Goal: Task Accomplishment & Management: Complete application form

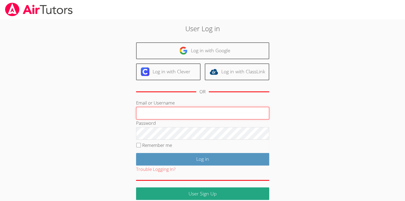
type input "Skonickisarah@gmail.com"
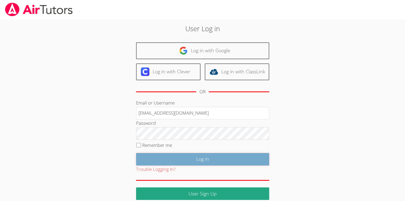
click at [192, 157] on input "Log in" at bounding box center [202, 159] width 133 height 13
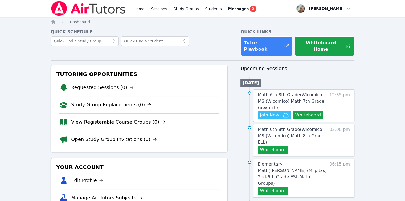
click at [276, 115] on div "Math 6th-8th Grade ( Wicomico MS (Wicomico) Math 7th Grade (Spanish) ) Hidden J…" at bounding box center [303, 105] width 101 height 32
click at [276, 112] on span "Join Now" at bounding box center [269, 115] width 19 height 6
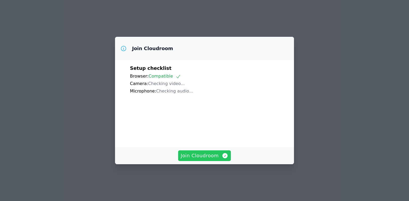
click at [220, 158] on button "Join Cloudroom" at bounding box center [204, 155] width 53 height 11
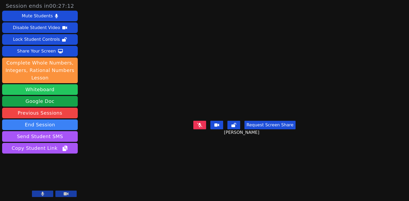
click at [54, 90] on button "Whiteboard" at bounding box center [40, 89] width 76 height 11
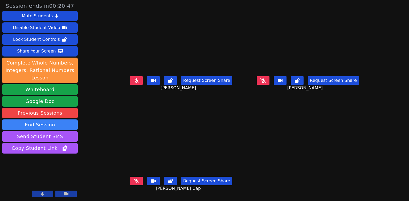
click at [51, 194] on button at bounding box center [42, 193] width 21 height 6
drag, startPoint x: 298, startPoint y: 131, endPoint x: 192, endPoint y: 143, distance: 106.6
click at [297, 131] on main "Alexis Ruiz Ruiz Request Screen Share Alexis Ruiz Ruiz Dulce Teles-Marcos Reque…" at bounding box center [244, 100] width 249 height 201
click at [50, 195] on button at bounding box center [42, 193] width 21 height 6
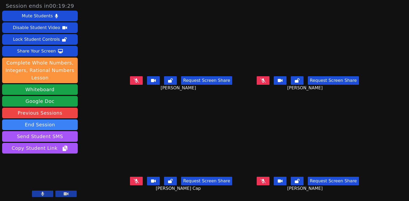
click at [46, 171] on video at bounding box center [40, 177] width 76 height 43
click at [45, 193] on button at bounding box center [42, 193] width 21 height 6
click at [45, 193] on icon at bounding box center [42, 193] width 5 height 4
click at [30, 198] on aside "Session ends in 00:12:57 Mute Students Disable Student Video Lock Student Contr…" at bounding box center [40, 100] width 80 height 201
click at [36, 191] on button at bounding box center [42, 193] width 21 height 6
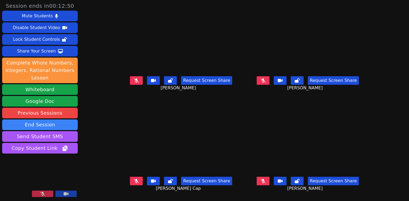
click at [36, 191] on button at bounding box center [42, 193] width 21 height 6
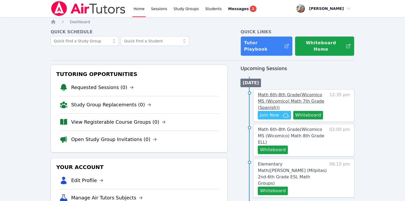
click at [280, 92] on span "Math 6th-8th Grade ( Wicomico MS (Wicomico) Math 7th Grade (Spanish) )" at bounding box center [291, 101] width 66 height 18
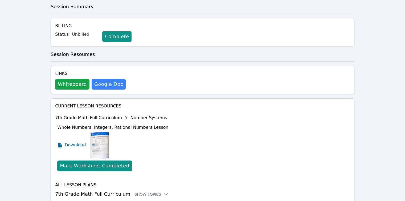
scroll to position [159, 0]
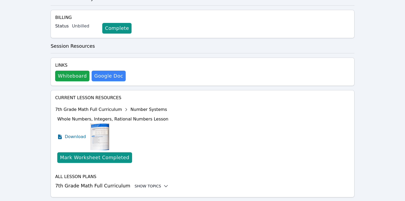
click at [163, 183] on icon at bounding box center [165, 185] width 5 height 5
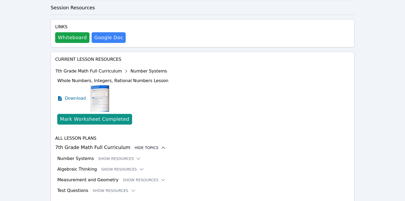
scroll to position [203, 0]
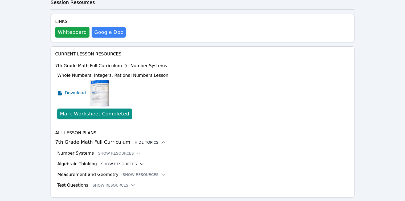
click at [127, 161] on button "Show Resources" at bounding box center [122, 163] width 43 height 5
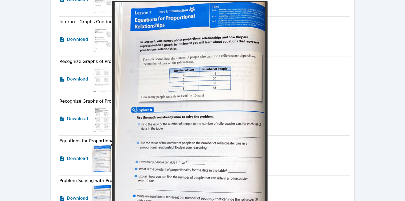
scroll to position [549, 0]
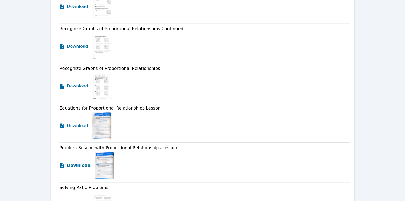
click at [66, 152] on link "Download" at bounding box center [74, 165] width 31 height 27
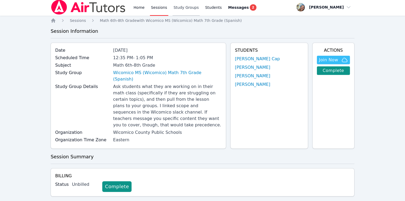
scroll to position [0, 0]
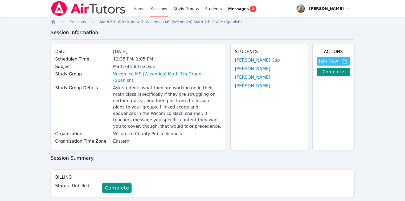
click at [137, 9] on link "Home" at bounding box center [138, 8] width 13 height 17
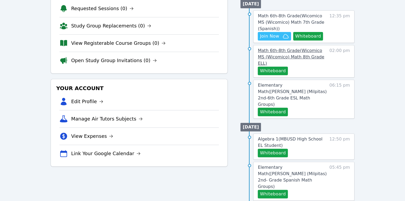
scroll to position [80, 0]
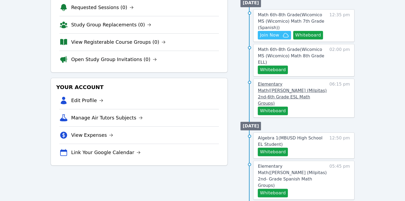
click at [295, 81] on span "Elementary Math ( Randall (Milpitas) 2nd-6th Grade ESL Math Groups )" at bounding box center [292, 93] width 69 height 24
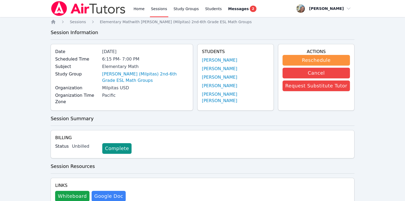
scroll to position [124, 0]
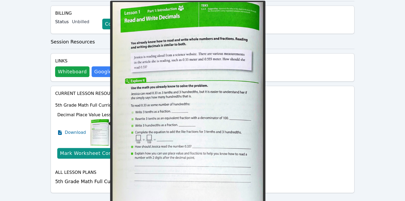
click at [99, 123] on img at bounding box center [99, 132] width 19 height 27
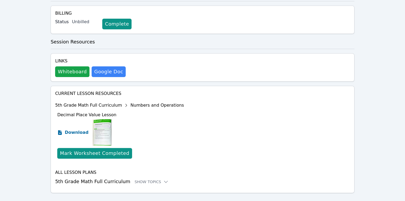
click at [68, 129] on span "Download" at bounding box center [77, 132] width 24 height 6
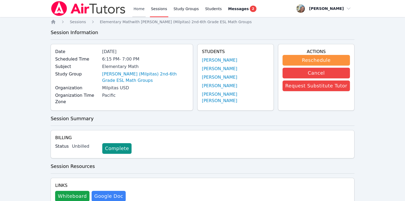
click at [137, 7] on link "Home" at bounding box center [138, 8] width 13 height 17
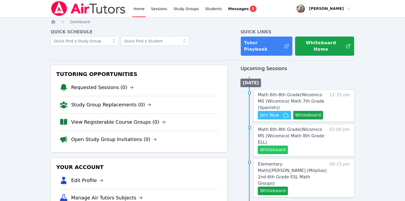
click at [276, 145] on button "Whiteboard" at bounding box center [273, 149] width 30 height 9
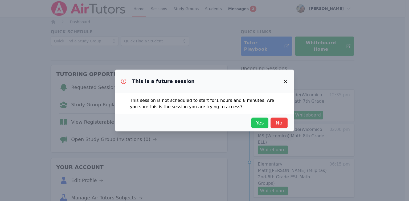
click at [261, 126] on button "Yes" at bounding box center [259, 122] width 17 height 11
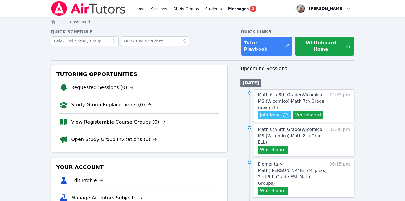
click at [297, 127] on span "Math 6th-8th Grade ( Wicomico MS (Wicomico) Math 8th Grade ELL )" at bounding box center [291, 136] width 66 height 18
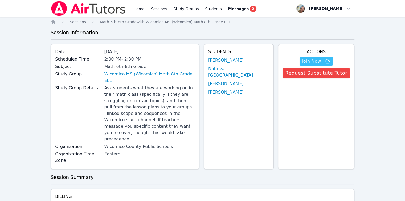
click at [147, 69] on div "Math 6th-8th Grade" at bounding box center [149, 66] width 91 height 6
click at [149, 74] on link "Wicomico MS (Wicomico) Math 8th Grade ELL" at bounding box center [149, 77] width 91 height 13
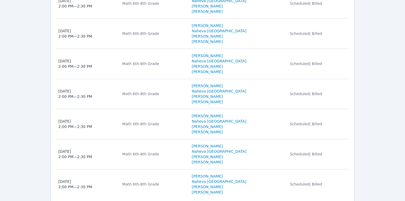
scroll to position [507, 0]
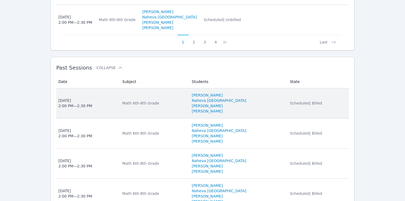
click at [119, 88] on td "Date Fri Oct 3, 2025 2:00 PM — 2:30 PM" at bounding box center [87, 103] width 63 height 30
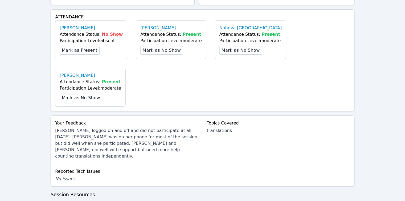
scroll to position [213, 0]
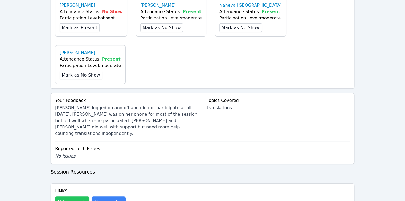
click at [82, 196] on button "Whiteboard" at bounding box center [72, 201] width 34 height 11
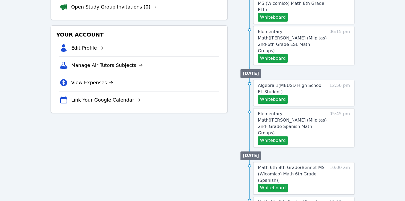
scroll to position [160, 0]
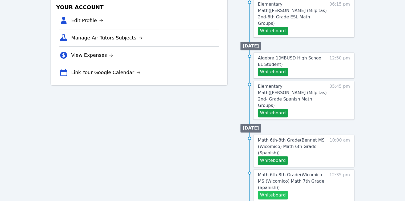
click at [275, 191] on button "Whiteboard" at bounding box center [273, 195] width 30 height 9
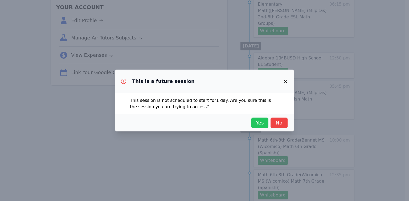
click at [261, 126] on span "Yes" at bounding box center [260, 122] width 12 height 7
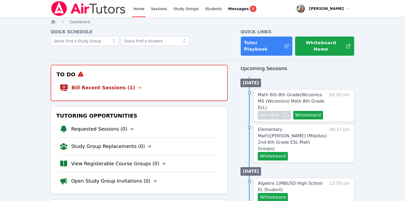
click at [112, 85] on li "Bill Recent Sessions (1)" at bounding box center [139, 87] width 159 height 17
click at [112, 84] on link "Bill Recent Sessions (1)" at bounding box center [106, 87] width 70 height 7
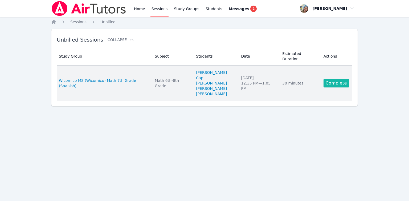
click at [324, 79] on link "Complete" at bounding box center [336, 83] width 26 height 9
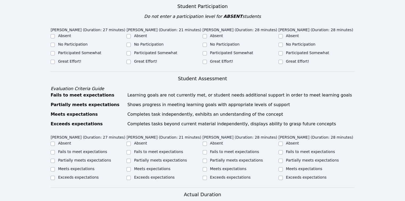
scroll to position [186, 0]
click at [62, 33] on label "Absent" at bounding box center [64, 35] width 13 height 4
click at [55, 34] on input "Absent" at bounding box center [53, 36] width 4 height 4
checkbox input "true"
click at [65, 42] on label "No Participation" at bounding box center [73, 44] width 30 height 4
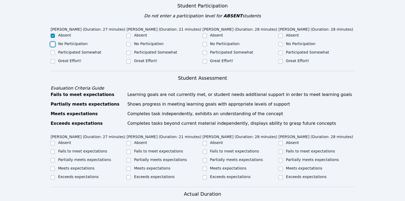
click at [55, 42] on input "No Participation" at bounding box center [53, 44] width 4 height 4
checkbox input "true"
checkbox input "false"
click at [145, 50] on label "Participated Somewhat" at bounding box center [155, 52] width 43 height 4
click at [131, 51] on input "Participated Somewhat" at bounding box center [128, 53] width 4 height 4
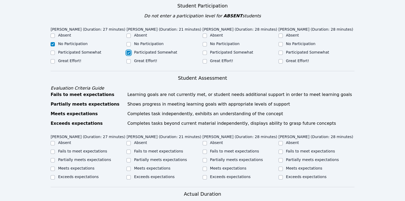
checkbox input "true"
click at [220, 50] on label "Participated Somewhat" at bounding box center [231, 52] width 43 height 4
click at [207, 51] on input "Participated Somewhat" at bounding box center [205, 53] width 4 height 4
checkbox input "true"
click at [285, 50] on div "Participated Somewhat" at bounding box center [316, 53] width 76 height 6
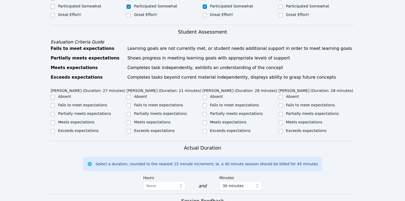
scroll to position [266, 0]
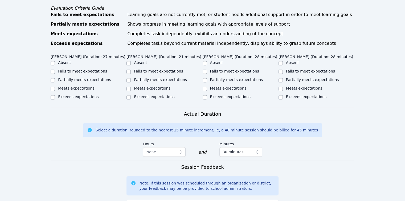
click at [81, 69] on label "Fails to meet expectations" at bounding box center [82, 71] width 49 height 4
click at [55, 69] on input "Fails to meet expectations" at bounding box center [53, 71] width 4 height 4
checkbox input "true"
drag, startPoint x: 160, startPoint y: 66, endPoint x: 214, endPoint y: 68, distance: 54.3
click at [160, 77] on label "Partially meets expectations" at bounding box center [160, 79] width 53 height 4
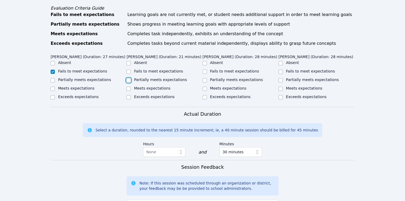
click at [131, 78] on input "Partially meets expectations" at bounding box center [128, 80] width 4 height 4
checkbox input "true"
click at [232, 77] on label "Partially meets expectations" at bounding box center [236, 79] width 53 height 4
click at [207, 78] on input "Partially meets expectations" at bounding box center [205, 80] width 4 height 4
checkbox input "true"
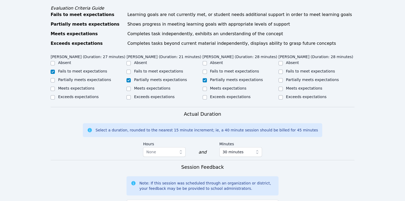
click at [294, 77] on div "Partially meets expectations" at bounding box center [312, 79] width 53 height 5
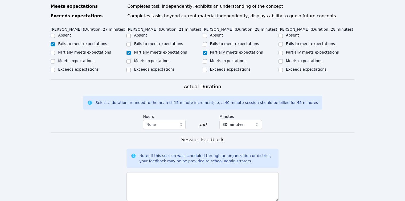
scroll to position [293, 0]
click at [290, 42] on label "Fails to meet expectations" at bounding box center [310, 44] width 49 height 4
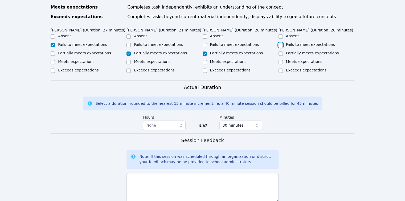
click at [283, 43] on input "Fails to meet expectations" at bounding box center [280, 45] width 4 height 4
checkbox input "true"
click at [295, 51] on label "Partially meets expectations" at bounding box center [312, 53] width 53 height 4
click at [283, 51] on input "Partially meets expectations" at bounding box center [280, 53] width 4 height 4
checkbox input "true"
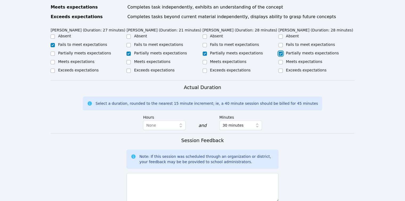
checkbox input "false"
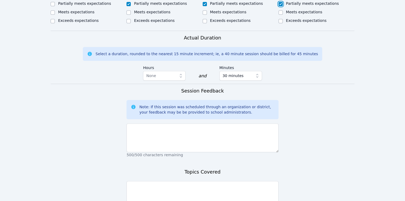
scroll to position [387, 0]
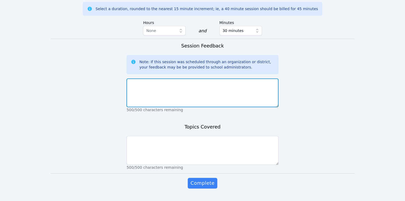
click at [180, 93] on textarea at bounding box center [202, 92] width 152 height 29
click at [169, 78] on textarea "[PERSON_NAME] just [PERSON_NAME] tic taco toe boards atoday" at bounding box center [202, 92] width 152 height 29
click at [188, 78] on textarea "[PERSON_NAME] just [PERSON_NAME] tic tac toe boards atoday" at bounding box center [202, 92] width 152 height 29
drag, startPoint x: 216, startPoint y: 71, endPoint x: 213, endPoint y: 74, distance: 4.2
click at [213, 78] on textarea "[PERSON_NAME] just [PERSON_NAME] tic tac toe boards [DATE]" at bounding box center [202, 92] width 152 height 29
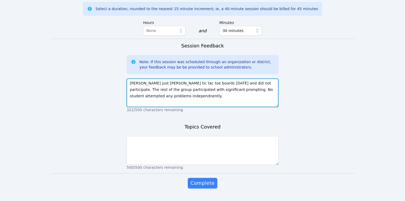
type textarea "[PERSON_NAME] just [PERSON_NAME] tic tac toe boards [DATE] and did not particip…"
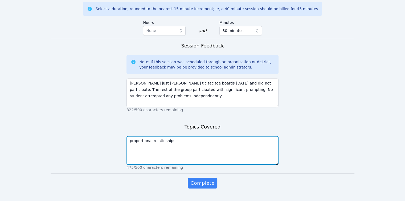
type textarea "proportional relatinships"
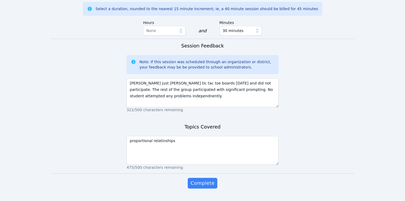
click at [188, 178] on button "Complete" at bounding box center [202, 183] width 29 height 11
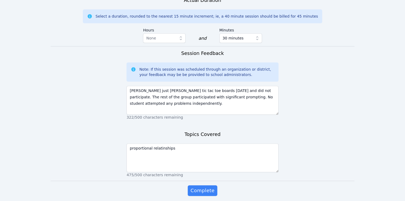
scroll to position [395, 0]
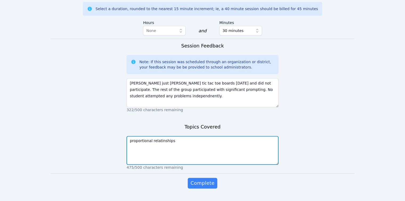
click at [160, 136] on textarea "proportional relatinships" at bounding box center [202, 150] width 152 height 29
type textarea "proportional relationships"
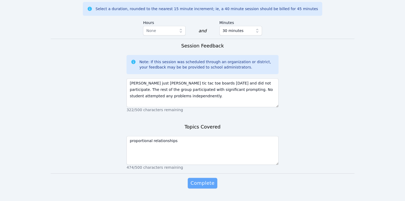
click at [208, 179] on span "Complete" at bounding box center [202, 182] width 24 height 7
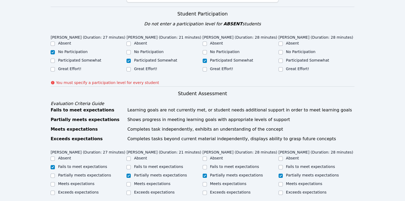
scroll to position [155, 0]
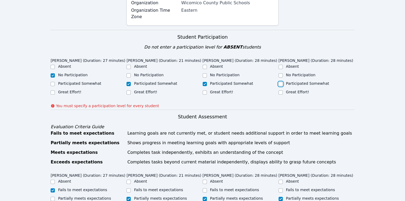
click at [279, 82] on input "Participated Somewhat" at bounding box center [280, 84] width 4 height 4
checkbox input "true"
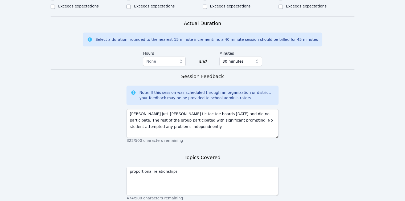
scroll to position [395, 0]
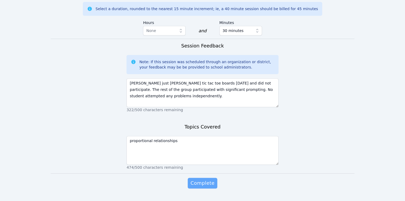
click at [208, 179] on span "Complete" at bounding box center [202, 182] width 24 height 7
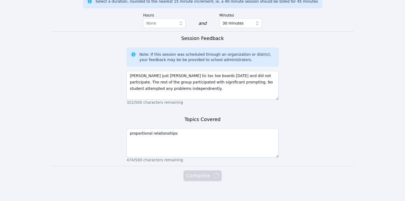
scroll to position [387, 0]
